Goal: Transaction & Acquisition: Purchase product/service

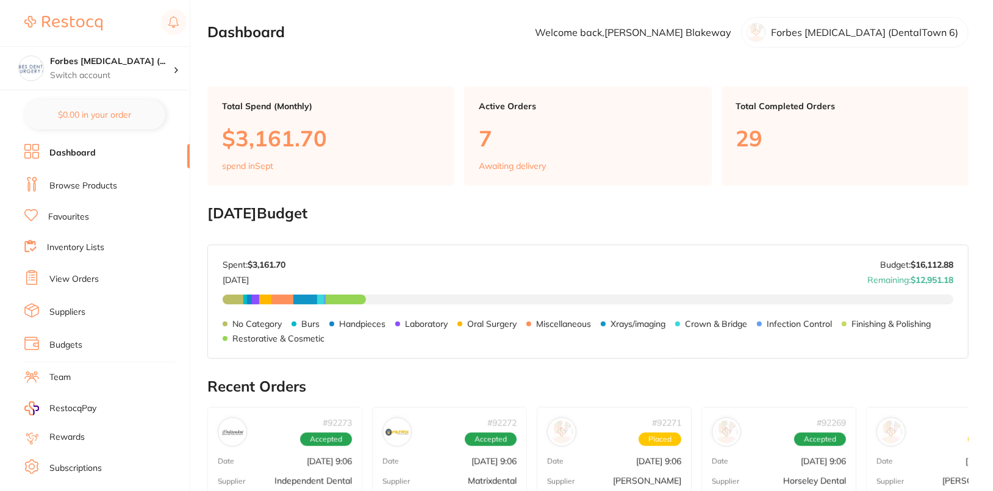
click at [106, 191] on li "Browse Products" at bounding box center [106, 186] width 165 height 18
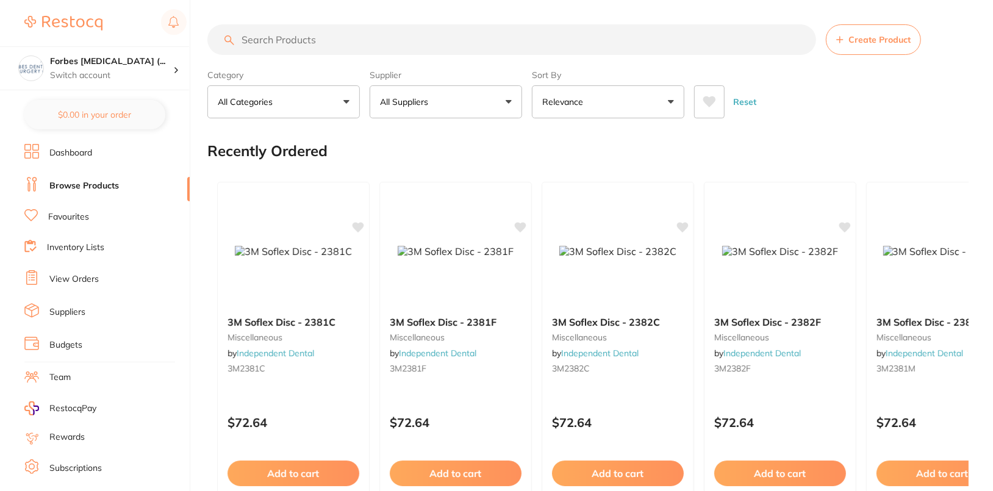
click at [487, 115] on button "All Suppliers" at bounding box center [446, 101] width 152 height 33
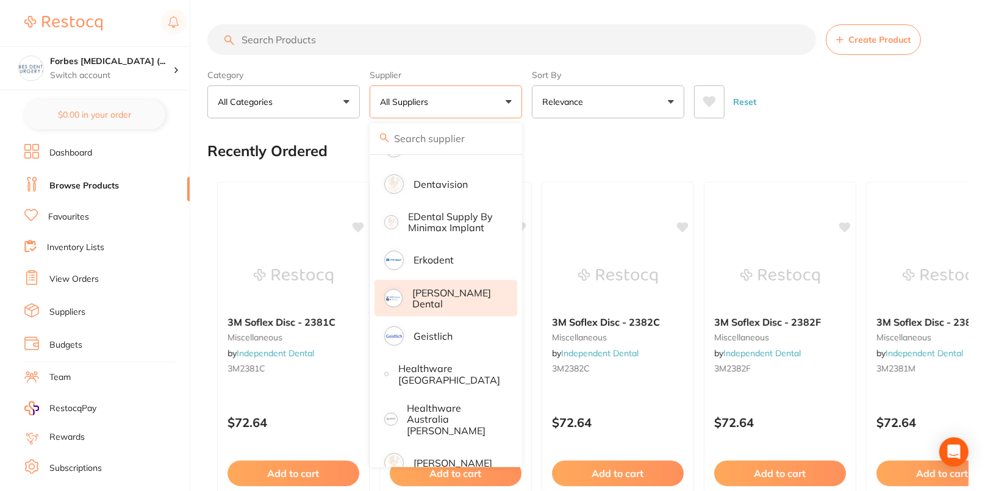
scroll to position [450, 0]
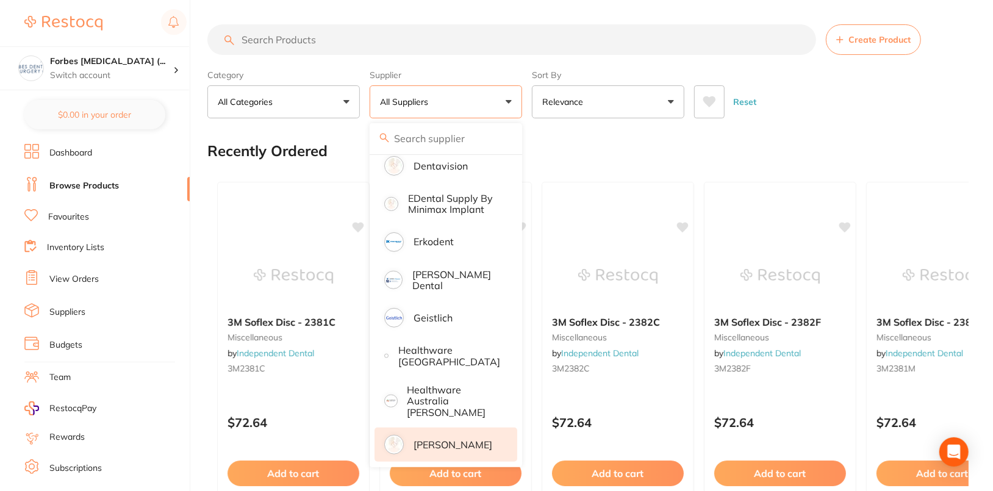
click at [453, 439] on p "[PERSON_NAME]" at bounding box center [452, 444] width 79 height 11
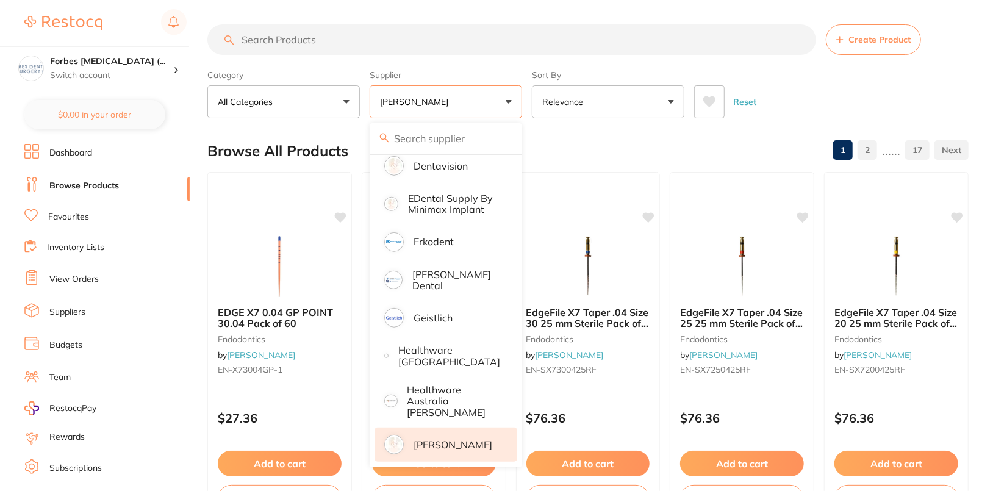
click at [934, 73] on div "Category All Categories All Categories anaesthetic articulating burs crown & br…" at bounding box center [587, 92] width 761 height 54
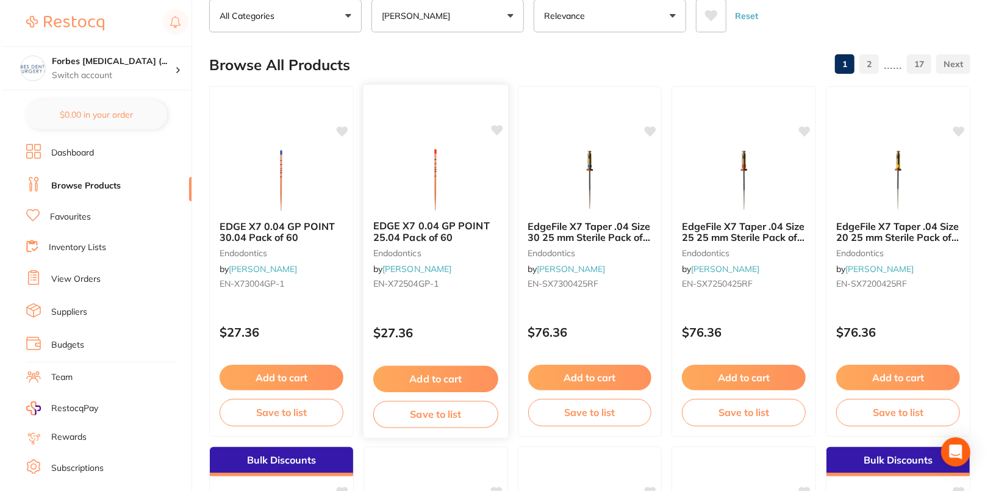
scroll to position [0, 0]
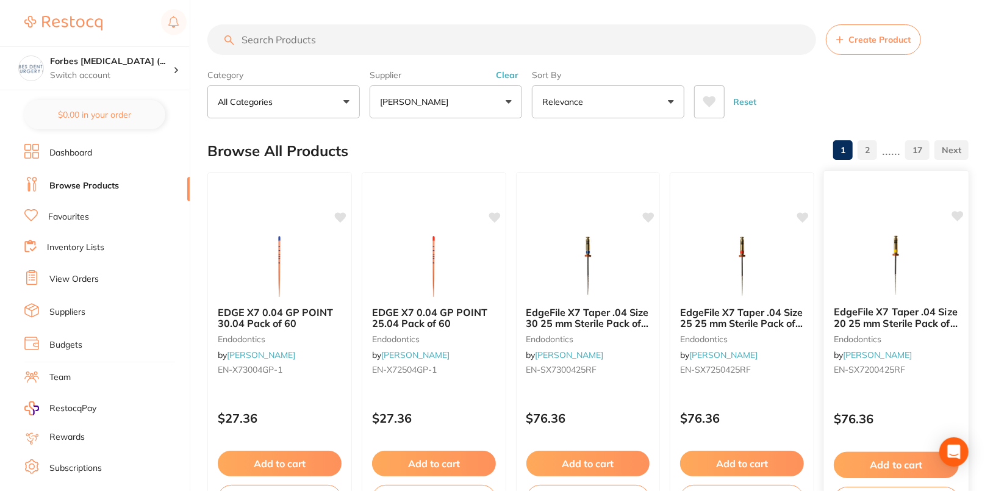
click at [956, 216] on icon at bounding box center [958, 216] width 12 height 10
click at [803, 215] on icon at bounding box center [804, 216] width 12 height 10
click at [649, 214] on icon at bounding box center [649, 216] width 12 height 10
click at [497, 213] on icon at bounding box center [495, 216] width 12 height 10
click at [334, 215] on div "EDGE X7 0.04 GP POINT 30.04 Pack of 60 endodontics by Henry Schein Halas EN-X73…" at bounding box center [279, 347] width 145 height 351
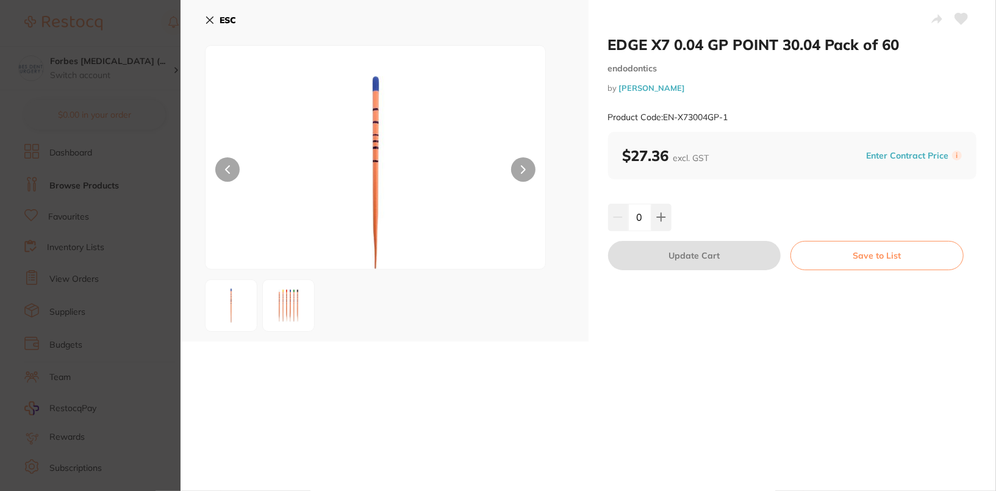
click at [955, 16] on icon at bounding box center [961, 18] width 13 height 11
click at [216, 13] on button "ESC" at bounding box center [220, 20] width 31 height 21
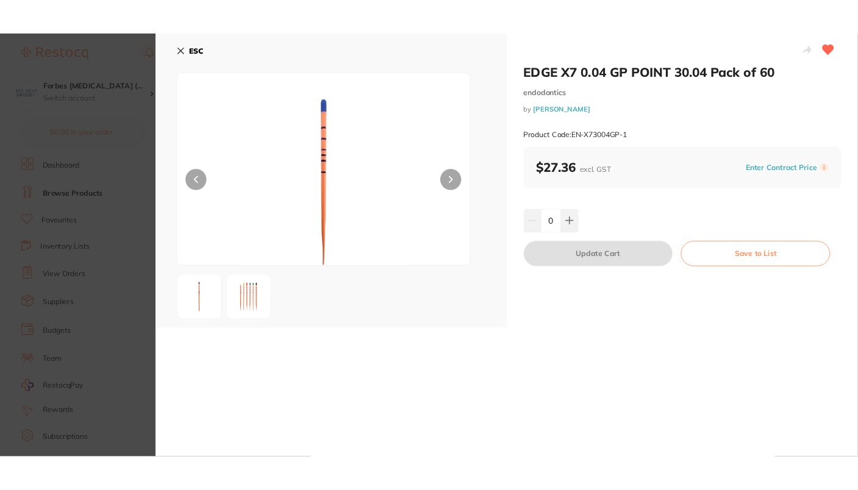
scroll to position [17, 0]
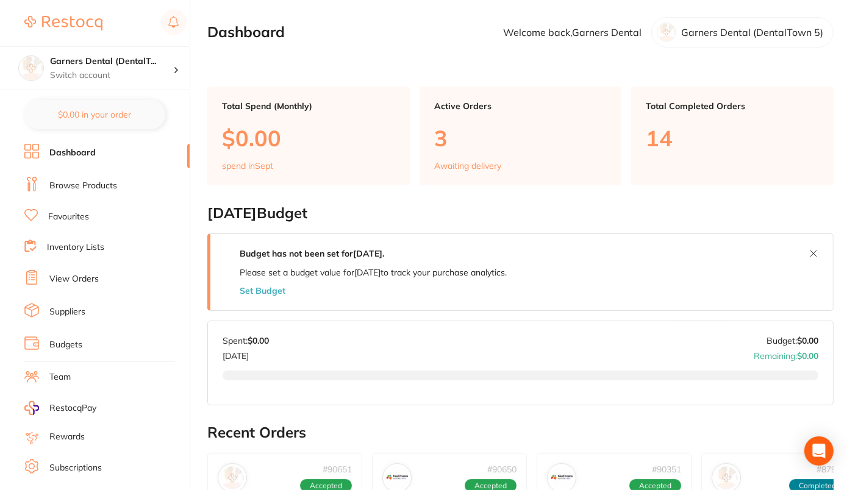
click at [60, 180] on link "Browse Products" at bounding box center [83, 186] width 68 height 12
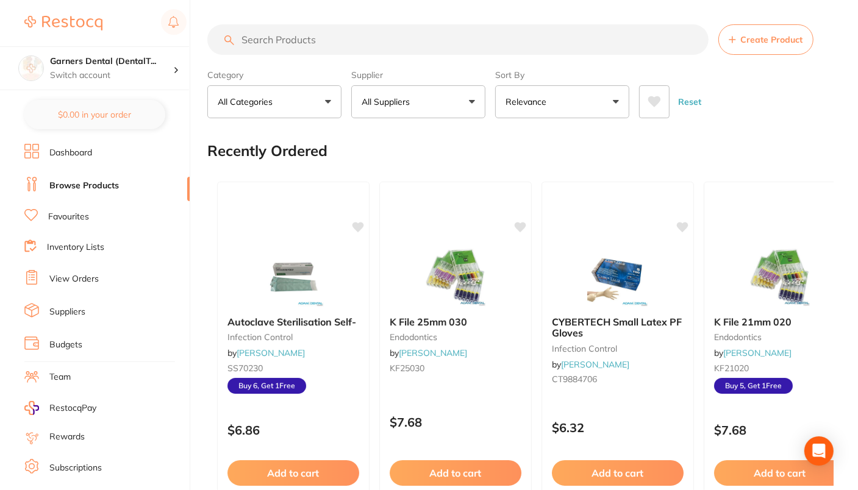
click at [460, 107] on button "All Suppliers" at bounding box center [418, 101] width 134 height 33
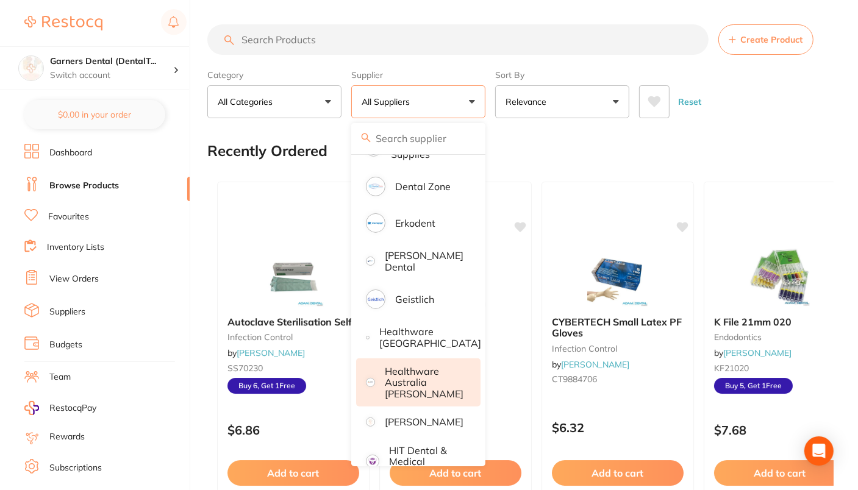
scroll to position [409, 0]
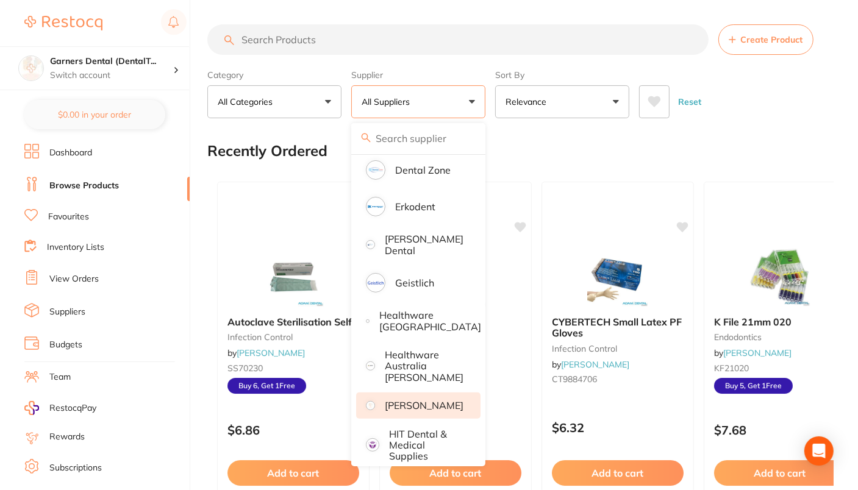
click at [437, 405] on p "[PERSON_NAME]" at bounding box center [424, 405] width 79 height 11
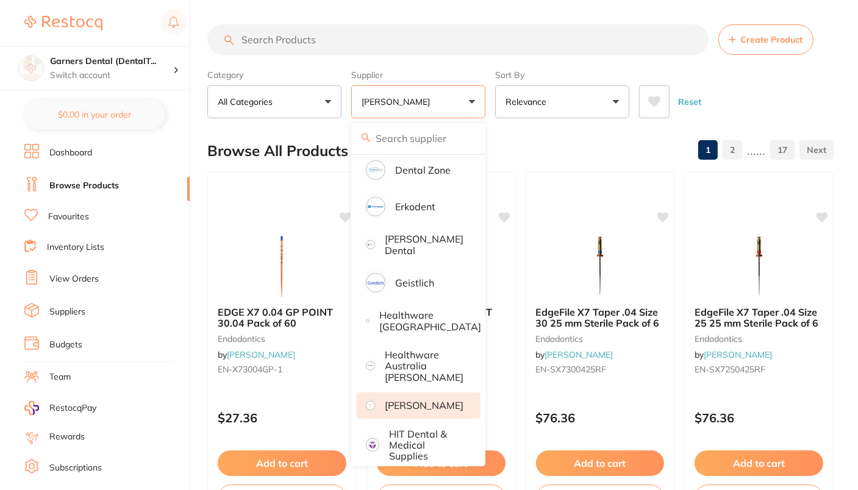
click at [765, 89] on div "Reset" at bounding box center [731, 97] width 185 height 43
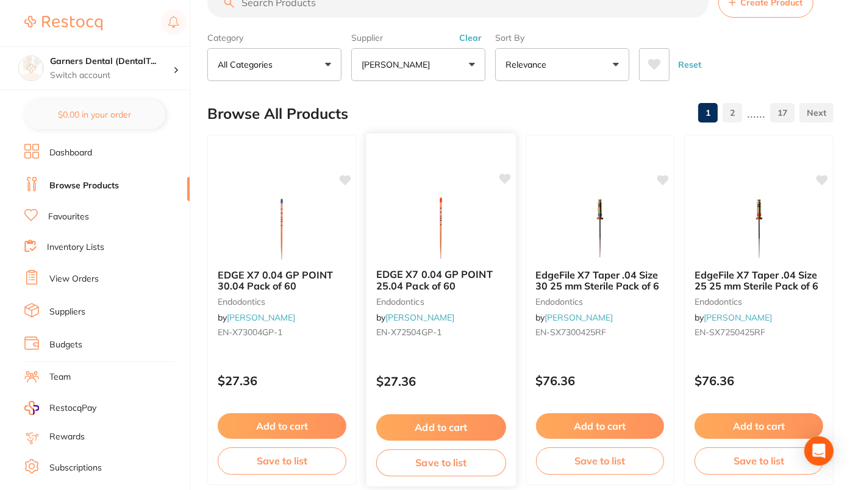
scroll to position [0, 0]
